Goal: Task Accomplishment & Management: Manage account settings

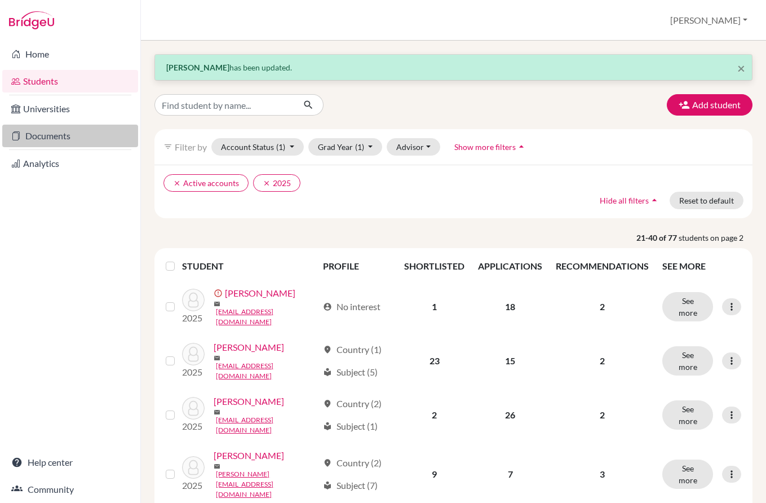
click at [110, 140] on link "Documents" at bounding box center [70, 136] width 136 height 23
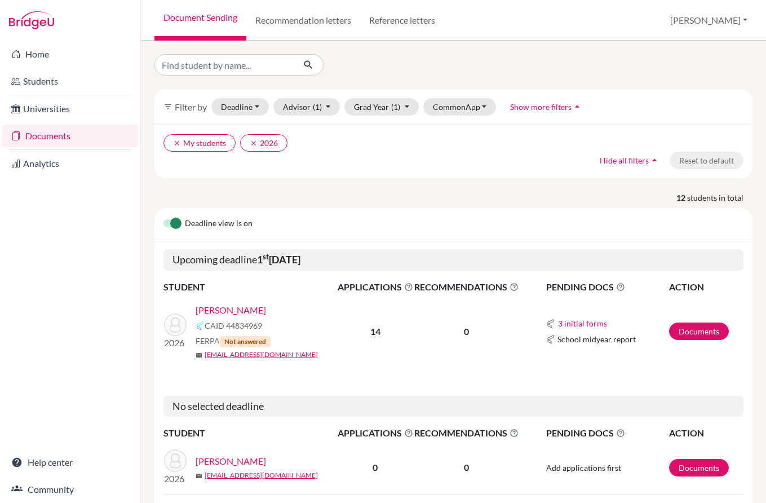
click at [231, 307] on link "[PERSON_NAME]" at bounding box center [231, 310] width 70 height 14
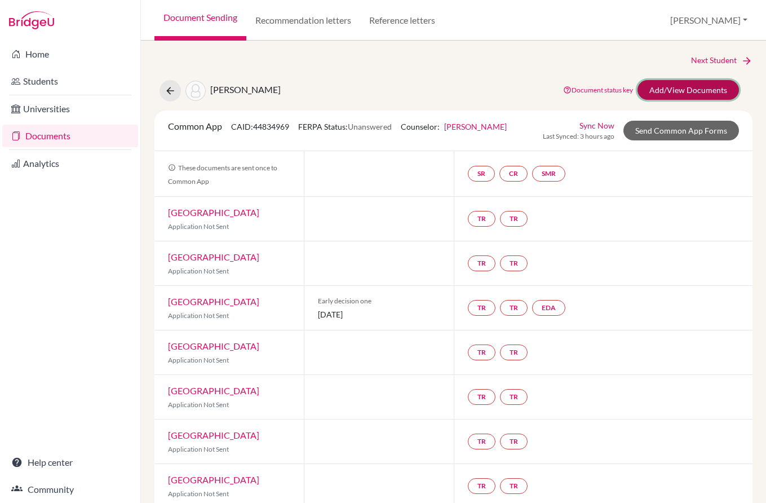
click at [695, 92] on link "Add/View Documents" at bounding box center [687, 90] width 101 height 20
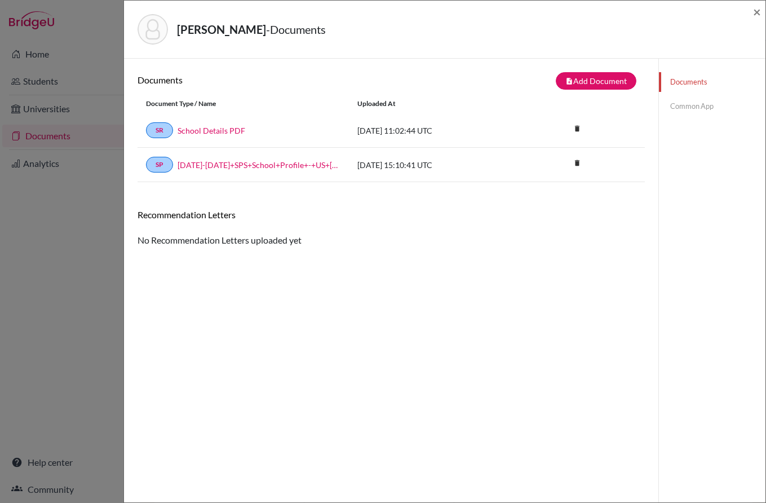
click at [679, 109] on link "Common App" at bounding box center [712, 106] width 107 height 20
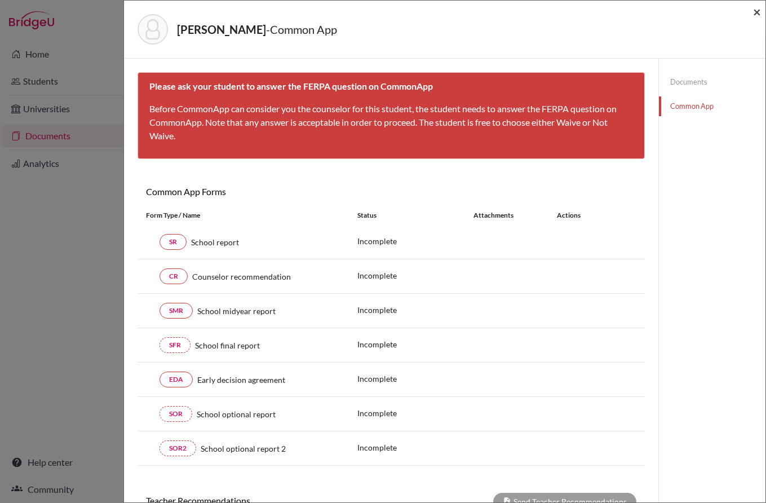
click at [756, 14] on span "×" at bounding box center [757, 11] width 8 height 16
